Goal: Information Seeking & Learning: Learn about a topic

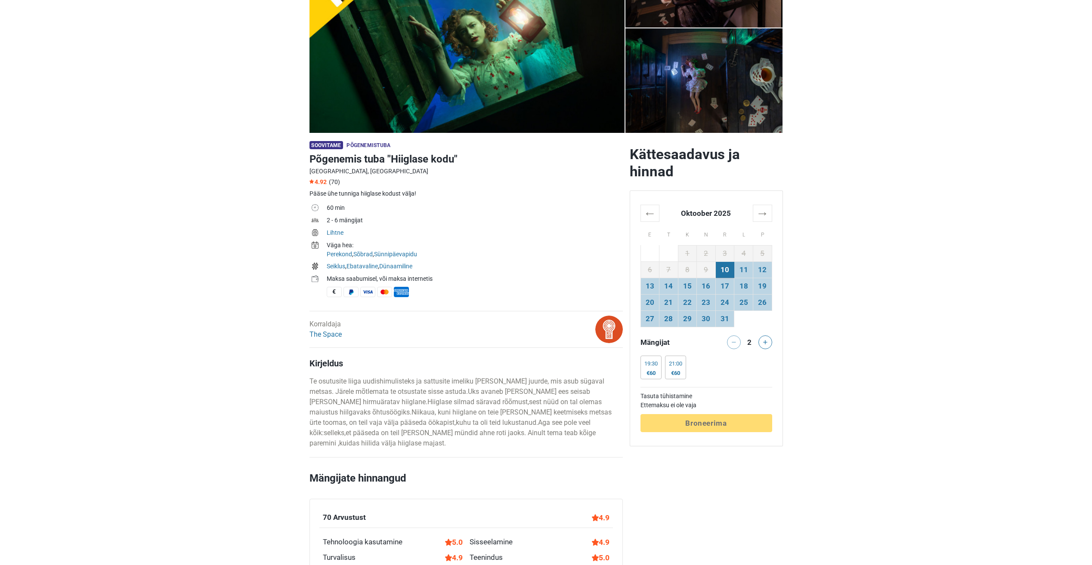
scroll to position [129, 0]
click at [324, 334] on link "The Space" at bounding box center [325, 334] width 32 height 8
